Goal: Information Seeking & Learning: Learn about a topic

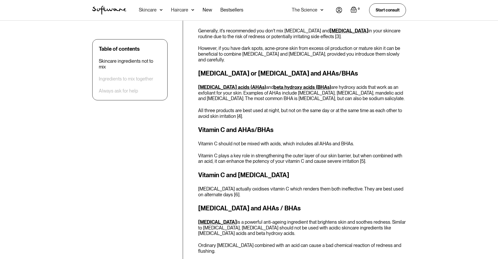
scroll to position [473, 0]
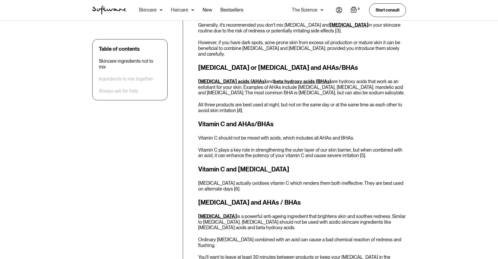
click at [356, 149] on p "Vitamin C plays a key role in strengthening the outer layer of our skin barrier…" at bounding box center [302, 152] width 208 height 11
click at [355, 149] on p "Vitamin C plays a key role in strengthening the outer layer of our skin barrier…" at bounding box center [302, 152] width 208 height 11
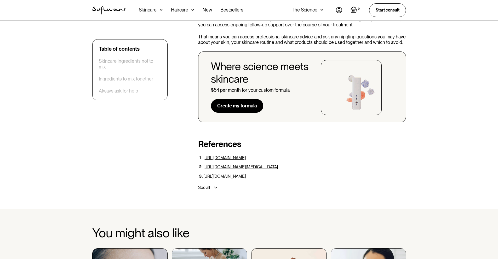
scroll to position [1519, 0]
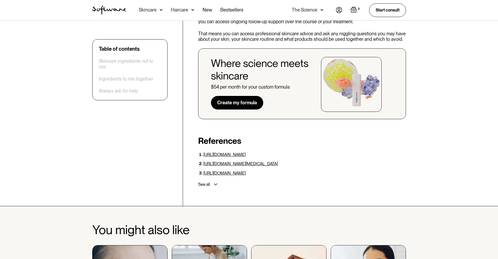
click at [213, 180] on div "See all" at bounding box center [301, 184] width 210 height 9
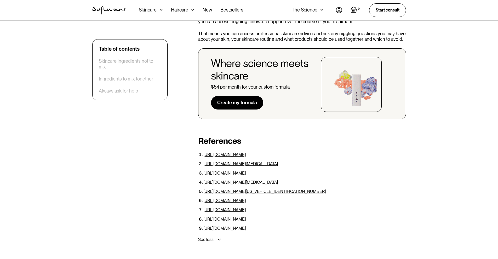
click at [215, 189] on link "[URL][DOMAIN_NAME][US_VEHICLE_IDENTIFICATION_NUMBER]" at bounding box center [265, 191] width 122 height 5
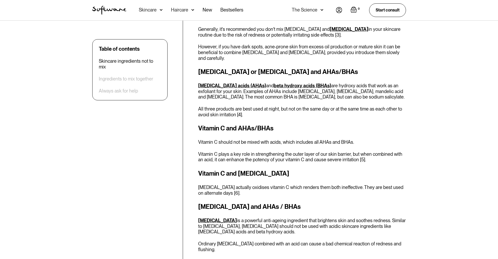
scroll to position [473, 0]
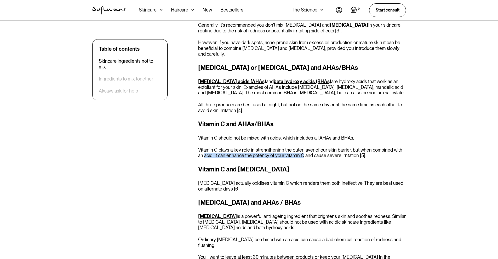
drag, startPoint x: 198, startPoint y: 149, endPoint x: 297, endPoint y: 150, distance: 99.2
copy p "acid, it can enhance the potency of your vitamin C"
